Goal: Task Accomplishment & Management: Use online tool/utility

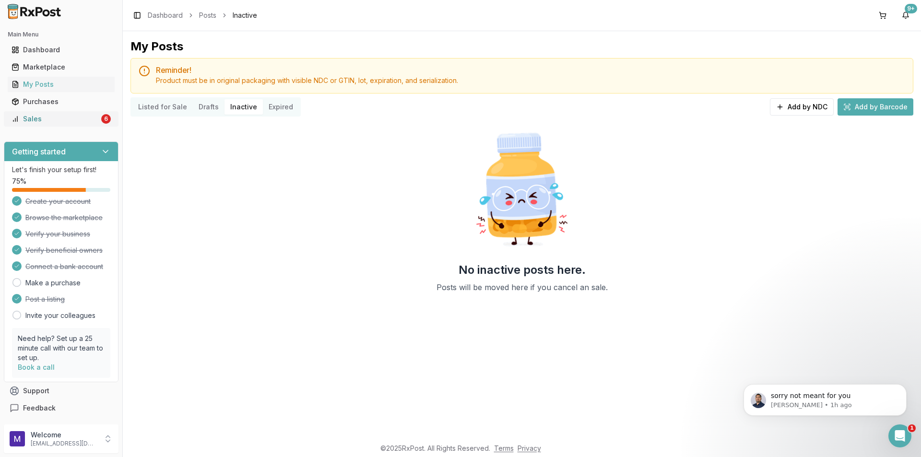
click at [71, 120] on div "Sales" at bounding box center [56, 119] width 88 height 10
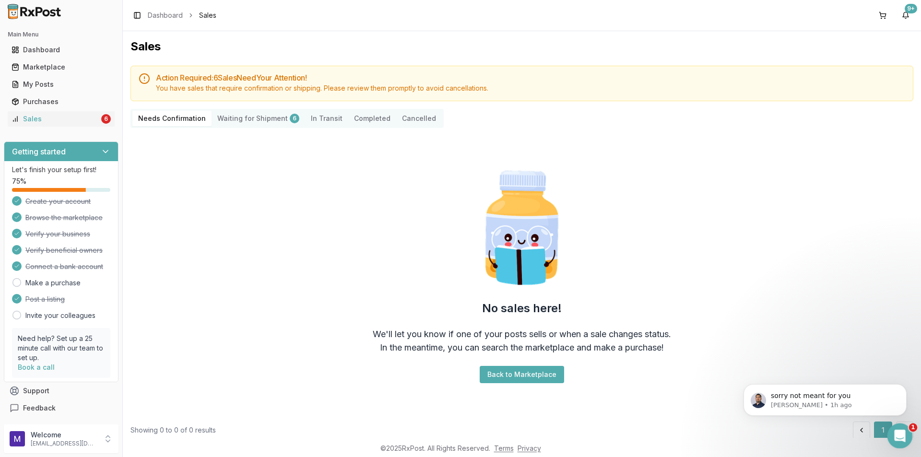
click at [897, 437] on icon "Open Intercom Messenger" at bounding box center [899, 435] width 16 height 16
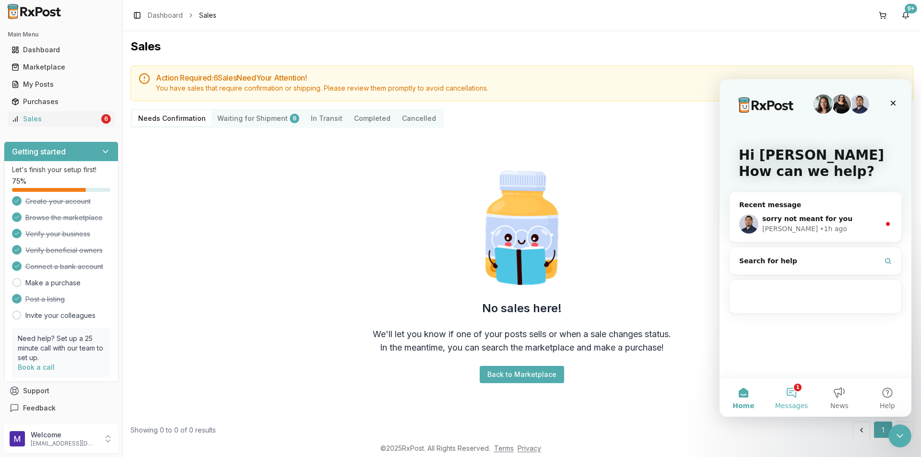
click at [795, 389] on button "1 Messages" at bounding box center [792, 398] width 48 height 38
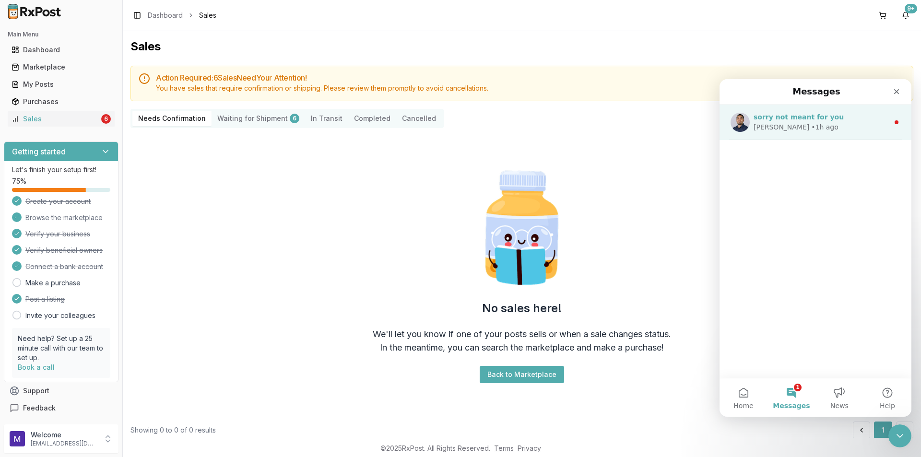
click at [830, 130] on div "[PERSON_NAME] • 1h ago" at bounding box center [821, 127] width 135 height 10
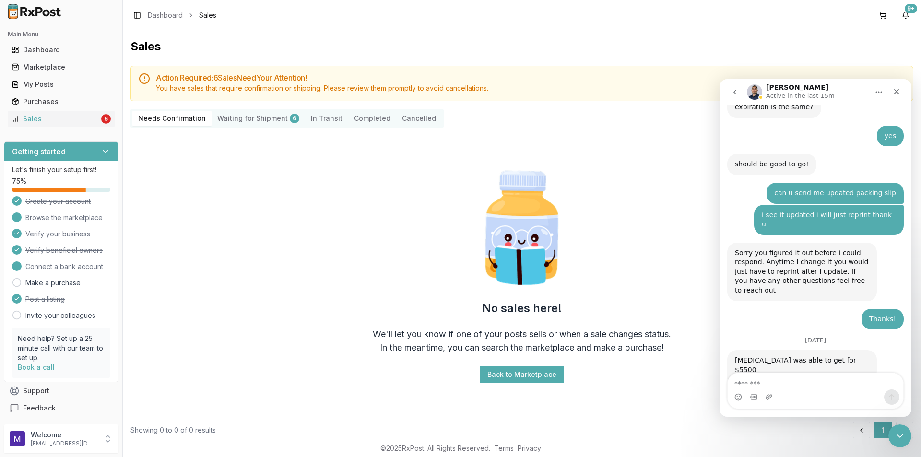
scroll to position [343, 0]
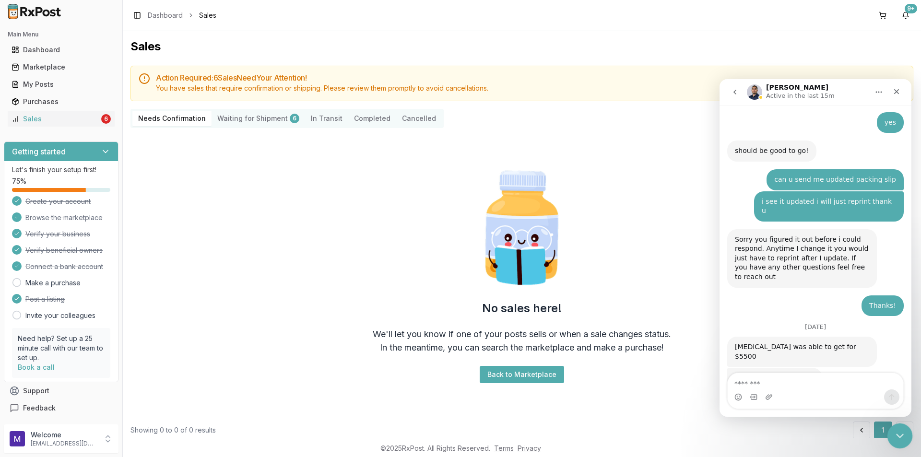
click html
click at [903, 428] on div "Close Intercom Messenger" at bounding box center [898, 434] width 23 height 23
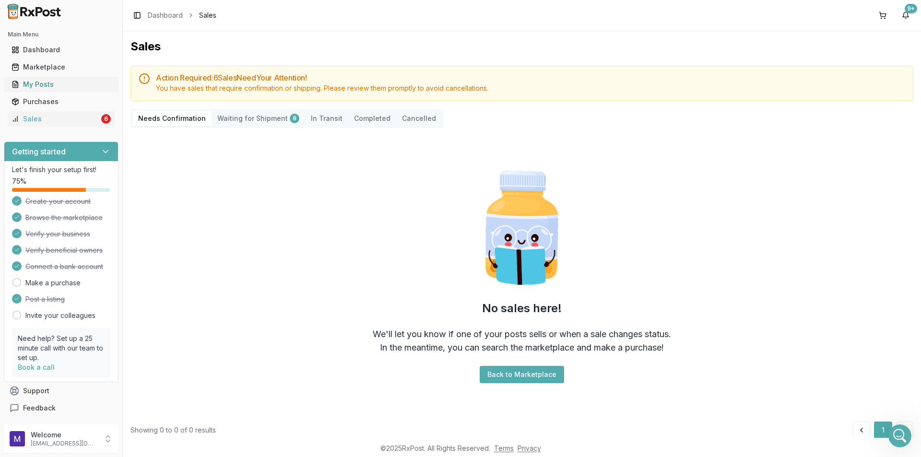
click at [51, 86] on div "My Posts" at bounding box center [61, 85] width 99 height 10
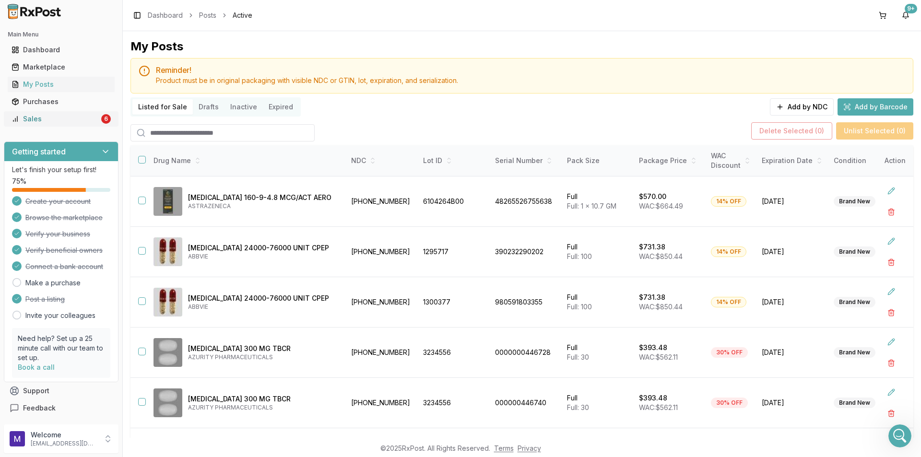
click at [38, 120] on div "Sales" at bounding box center [56, 119] width 88 height 10
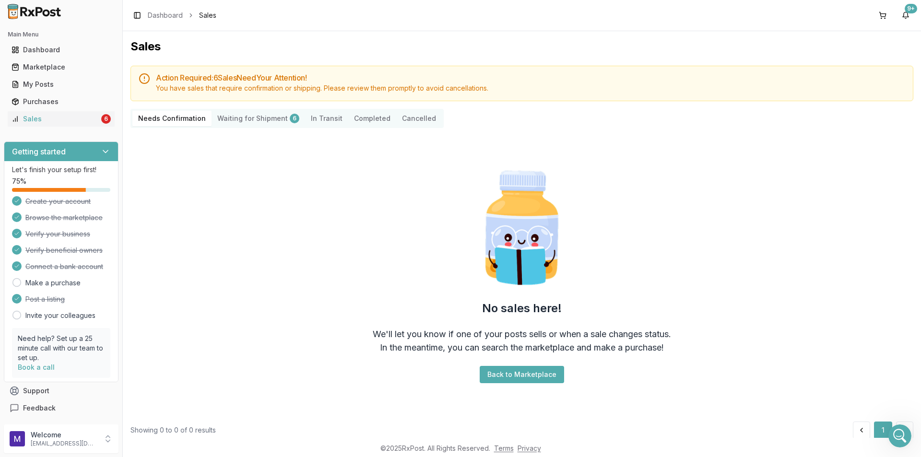
click at [260, 120] on Shipment "Waiting for Shipment 6" at bounding box center [259, 118] width 94 height 15
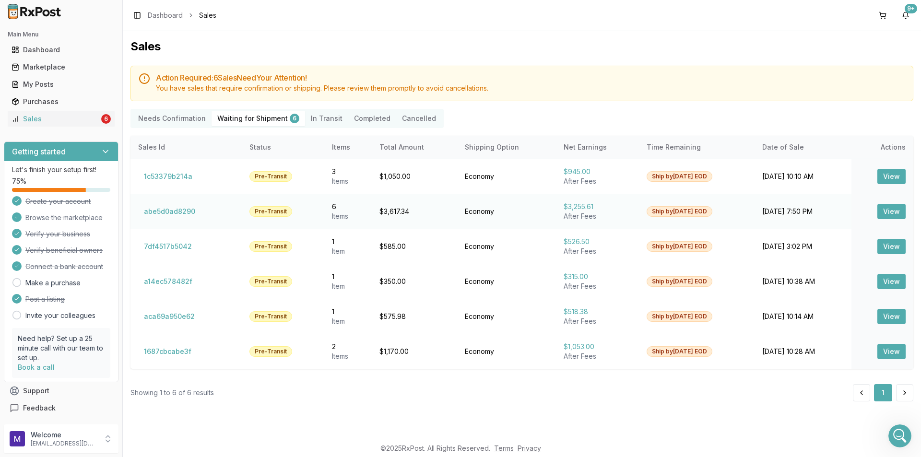
click at [886, 213] on button "View" at bounding box center [891, 211] width 28 height 15
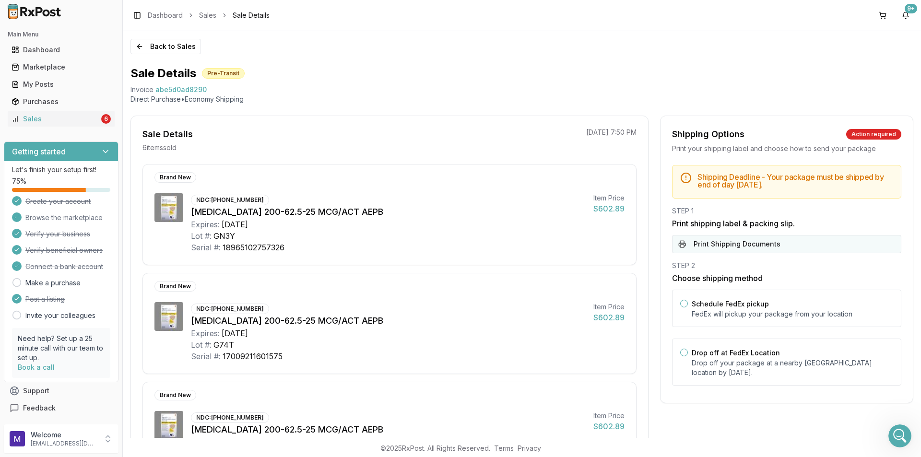
click at [759, 246] on button "Print Shipping Documents" at bounding box center [786, 244] width 229 height 18
